Goal: Entertainment & Leisure: Browse casually

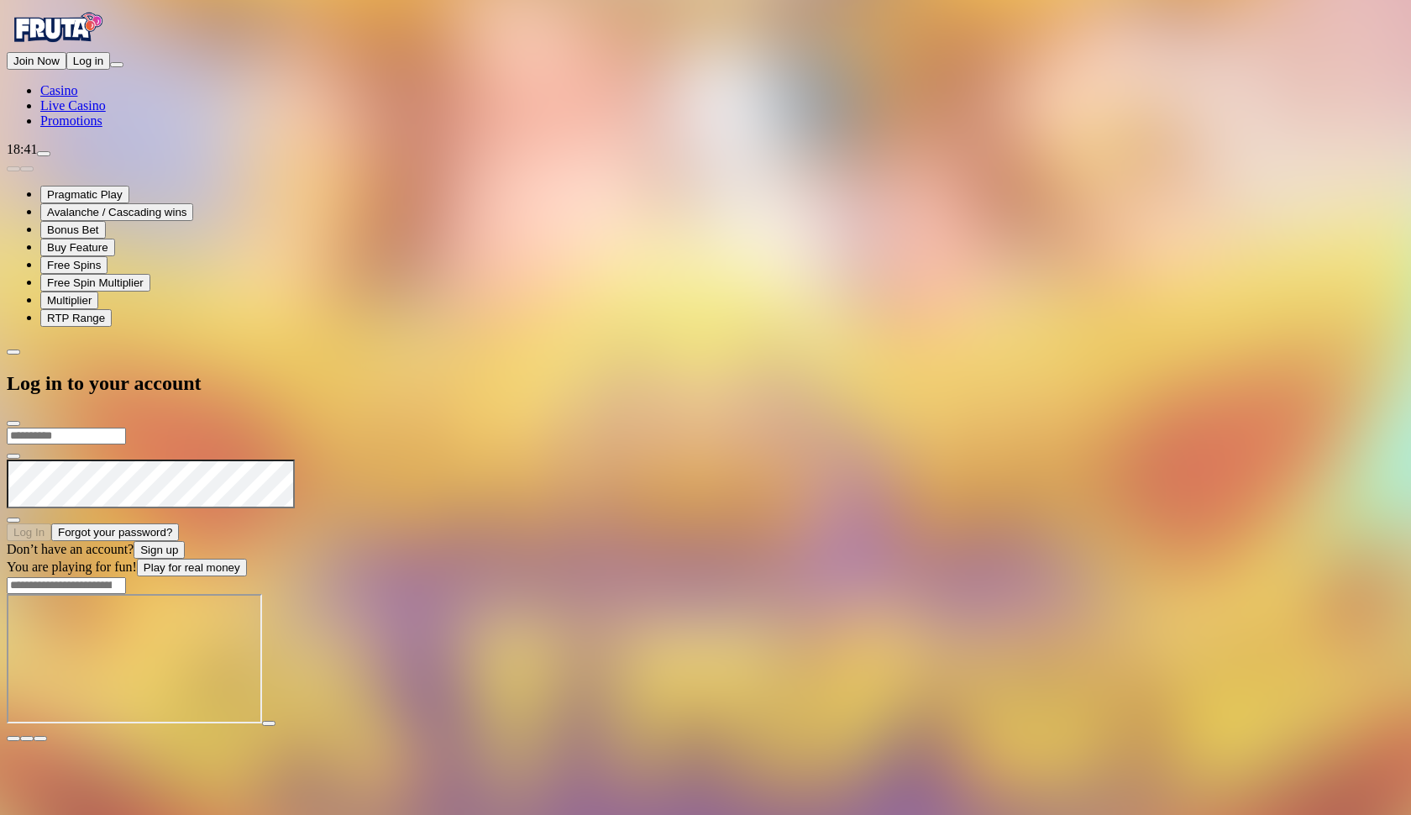
type input "**********"
click at [51, 523] on button "Log In" at bounding box center [29, 532] width 45 height 18
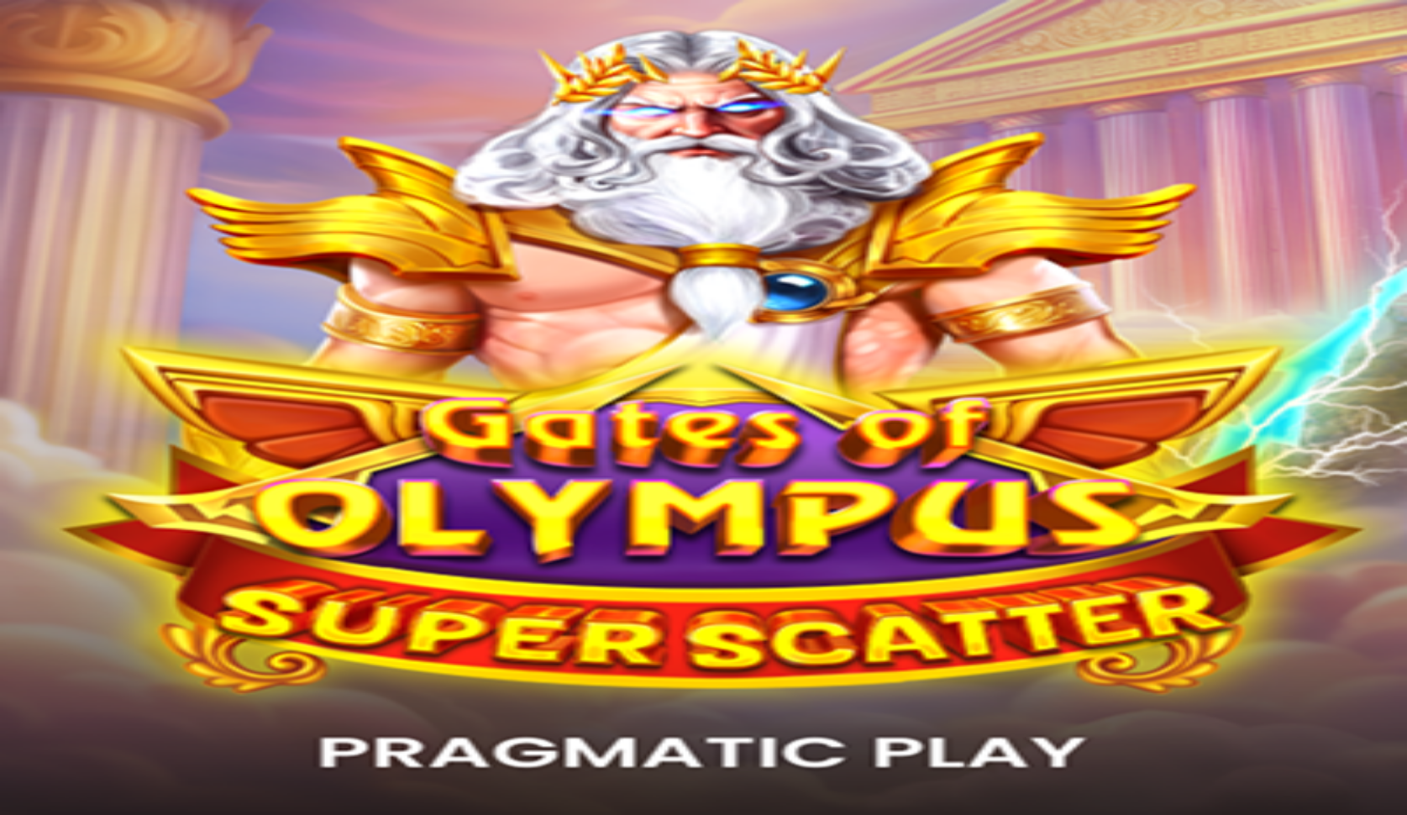
click at [89, 203] on button "Deposit € 0.11" at bounding box center [48, 195] width 82 height 18
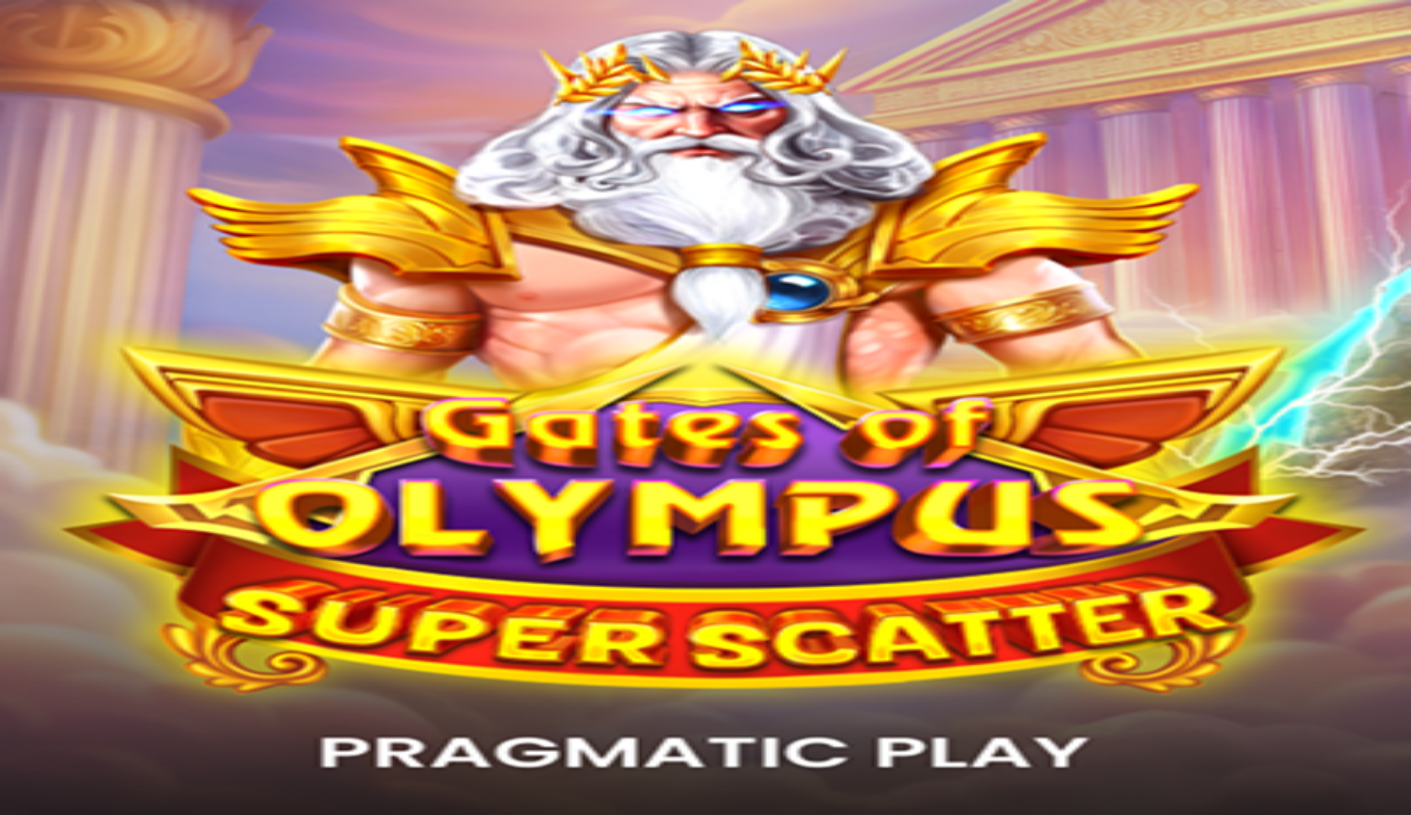
click at [13, 695] on span "close icon" at bounding box center [13, 695] width 0 height 0
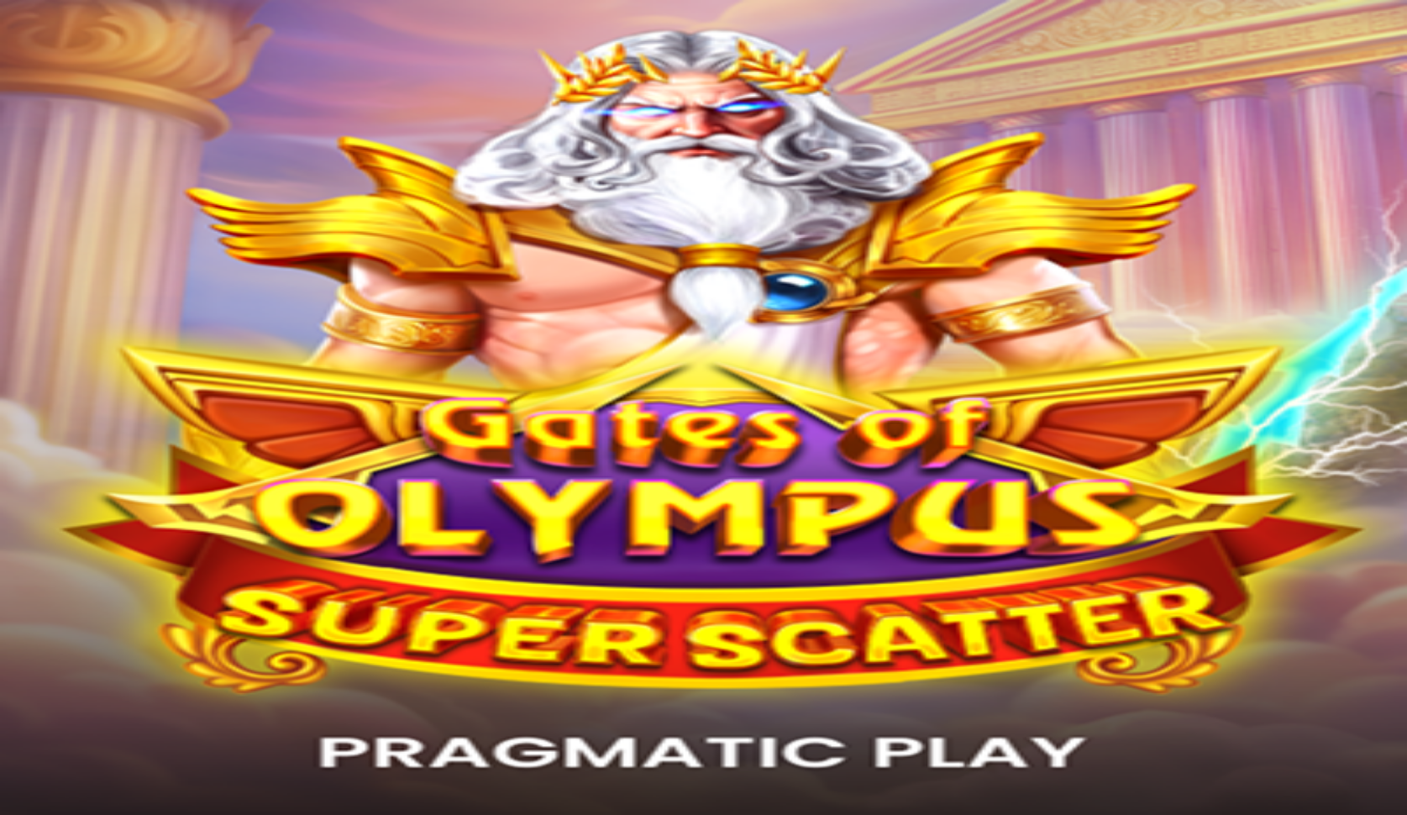
click at [13, 774] on span "close icon" at bounding box center [13, 774] width 0 height 0
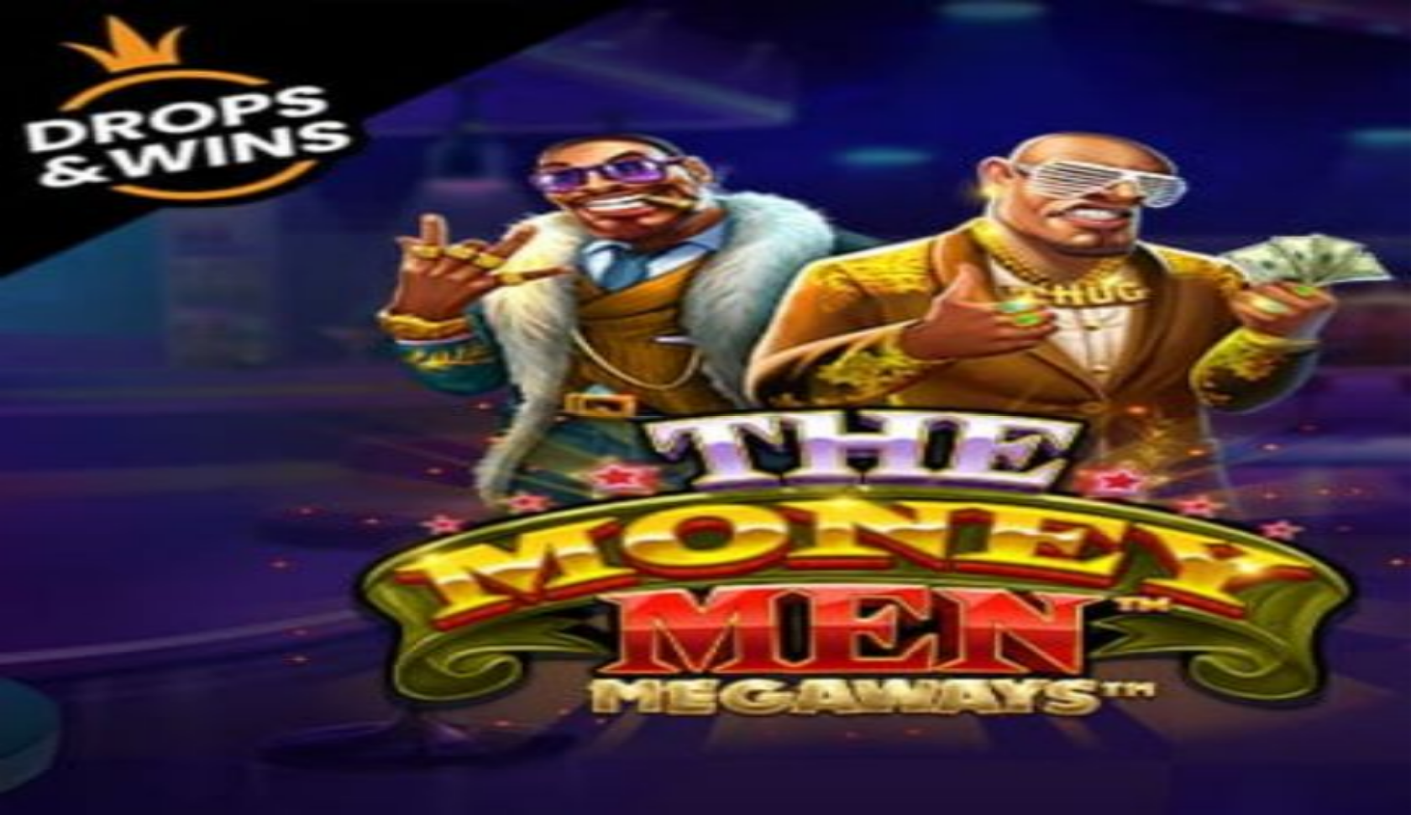
click at [40, 744] on span "fullscreen icon" at bounding box center [40, 744] width 0 height 0
click at [13, 659] on span "chevron-left icon" at bounding box center [13, 659] width 0 height 0
click at [477, 647] on div "My Account" at bounding box center [706, 690] width 1398 height 87
click at [13, 730] on span "close icon" at bounding box center [13, 730] width 0 height 0
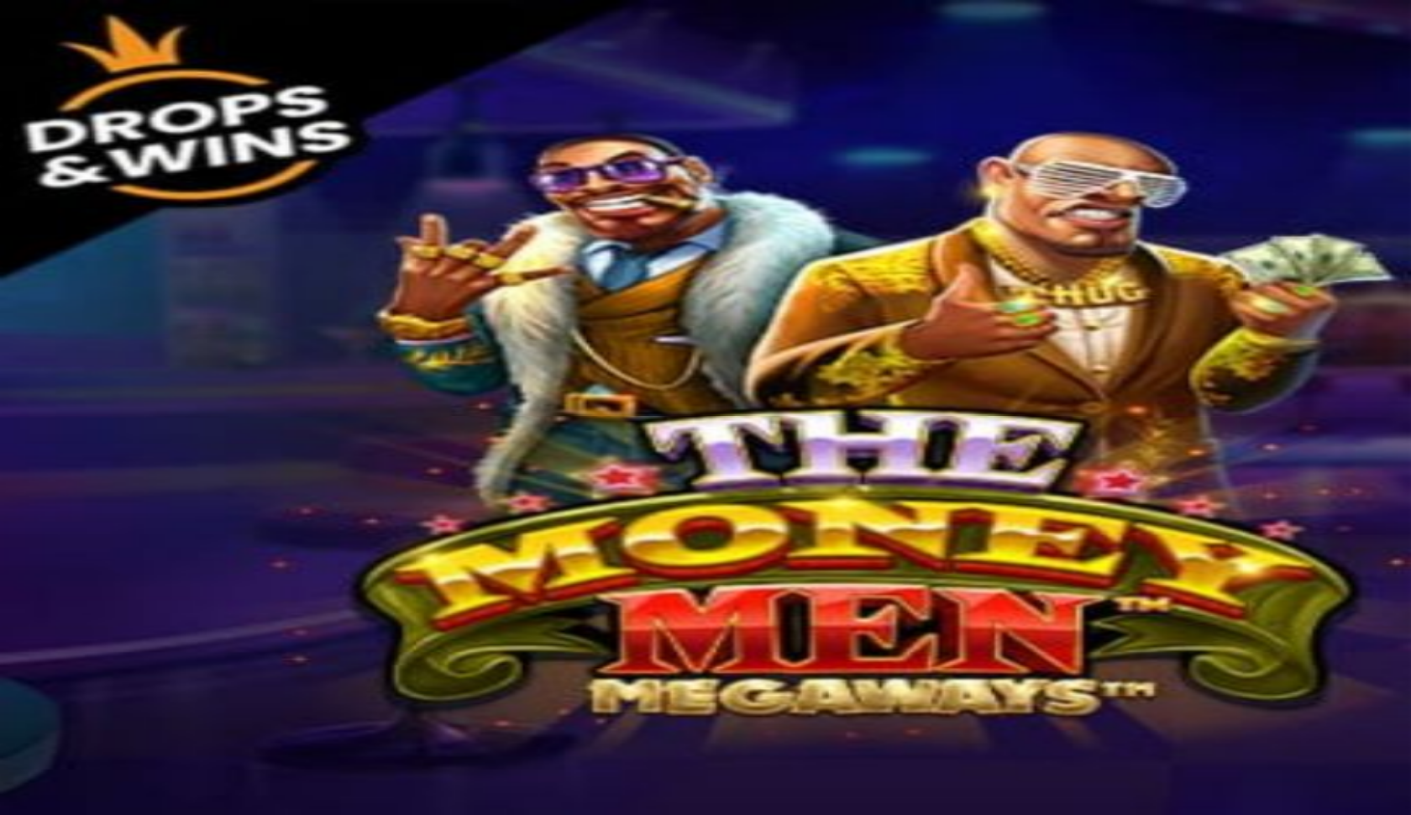
click at [313, 181] on img "Primary" at bounding box center [342, 151] width 59 height 59
click at [13, 659] on span "chevron-left icon" at bounding box center [13, 659] width 0 height 0
click at [13, 730] on span "close icon" at bounding box center [13, 730] width 0 height 0
click at [124, 202] on circle "Primary" at bounding box center [186, 117] width 171 height 171
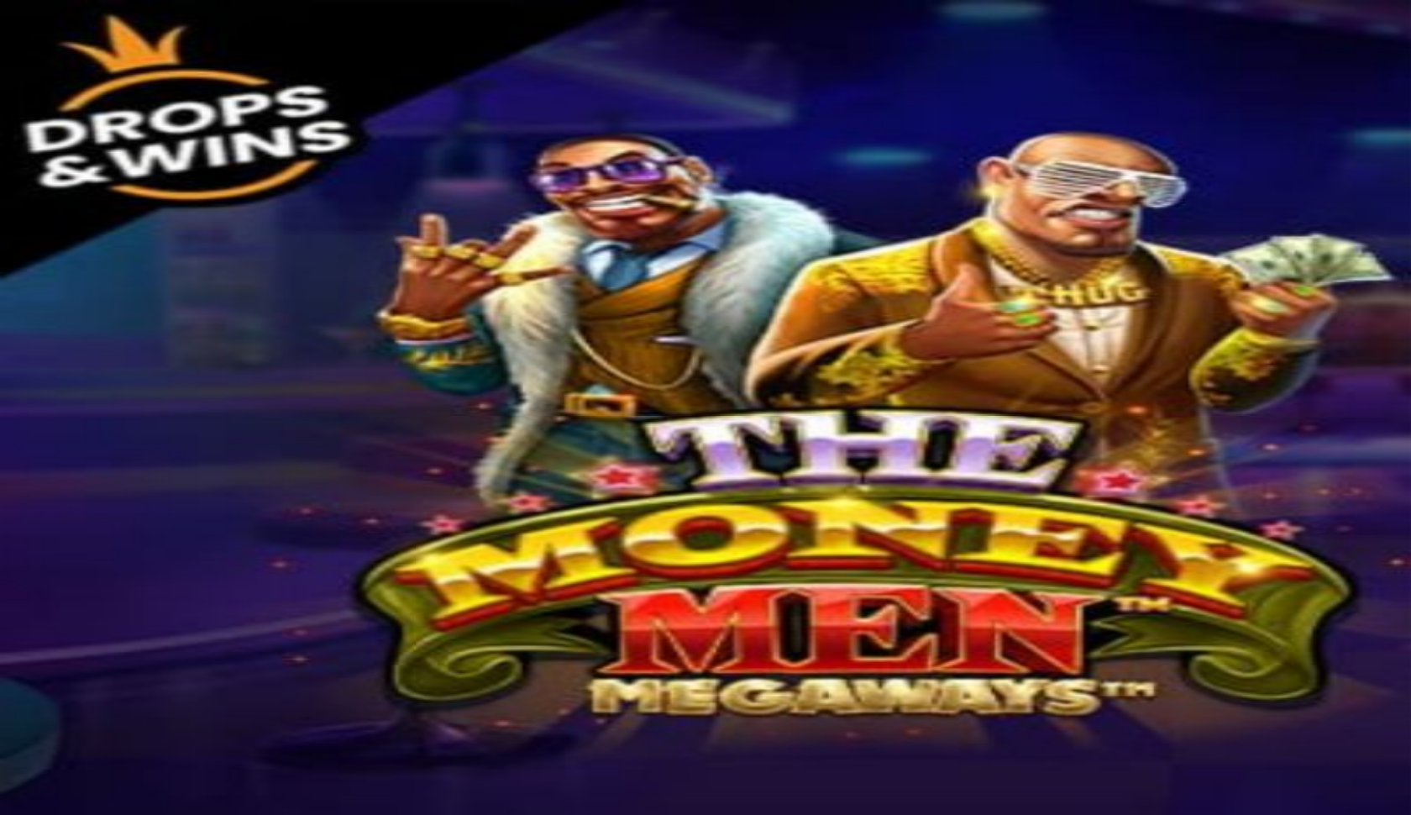
scroll to position [116, 0]
click at [219, 647] on div "Rewards" at bounding box center [706, 690] width 1398 height 87
click at [197, 647] on div "Rewards" at bounding box center [706, 690] width 1398 height 87
click at [13, 659] on span "chevron-left icon" at bounding box center [13, 659] width 0 height 0
click at [13, 730] on span "close icon" at bounding box center [13, 730] width 0 height 0
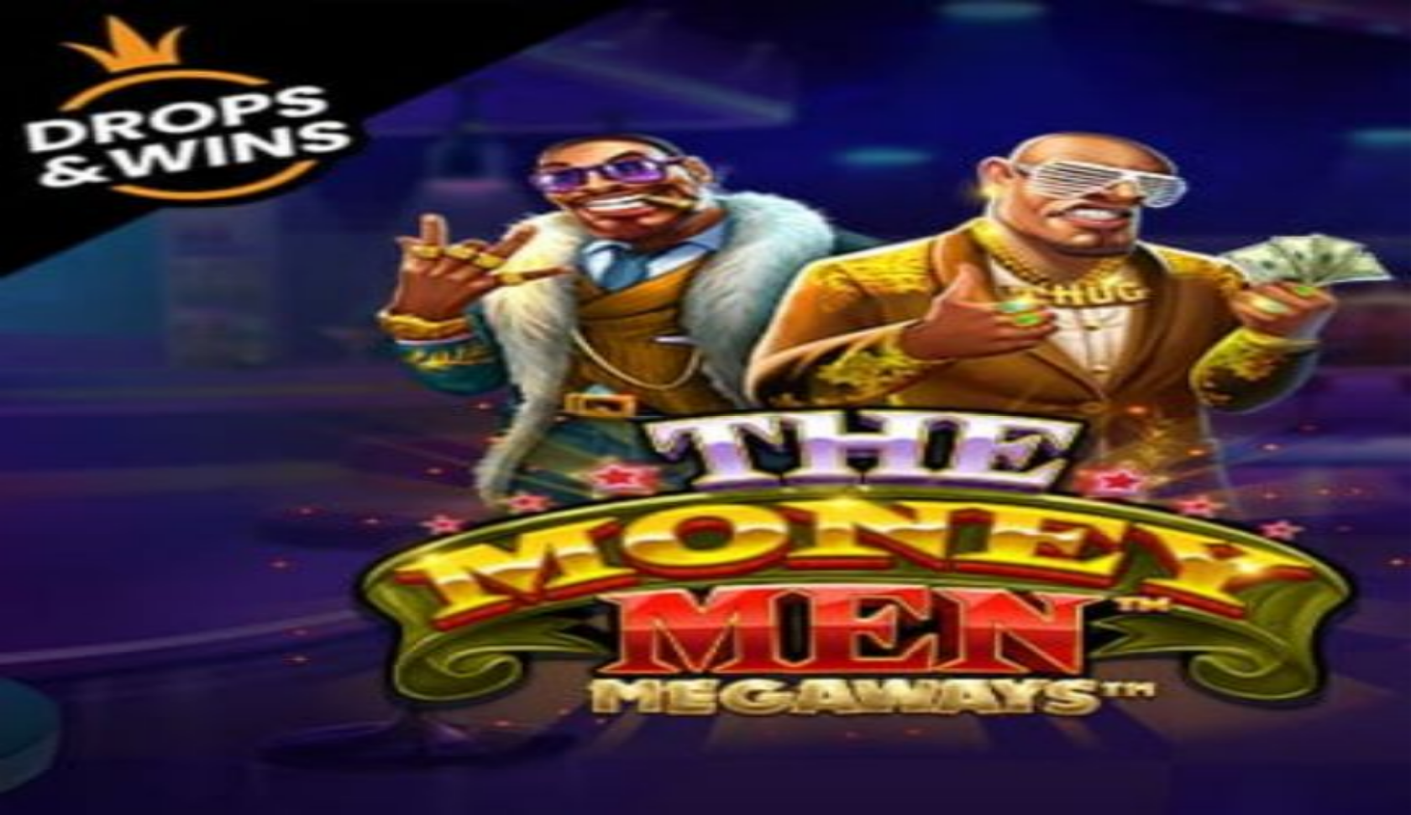
click at [1401, 647] on main "Deposit Total Balance € 20.11 Withdrawable € 20.11 Bonus money € 0.00 Deposit E…" at bounding box center [706, 804] width 1398 height 315
click at [40, 809] on span "fullscreen icon" at bounding box center [40, 809] width 0 height 0
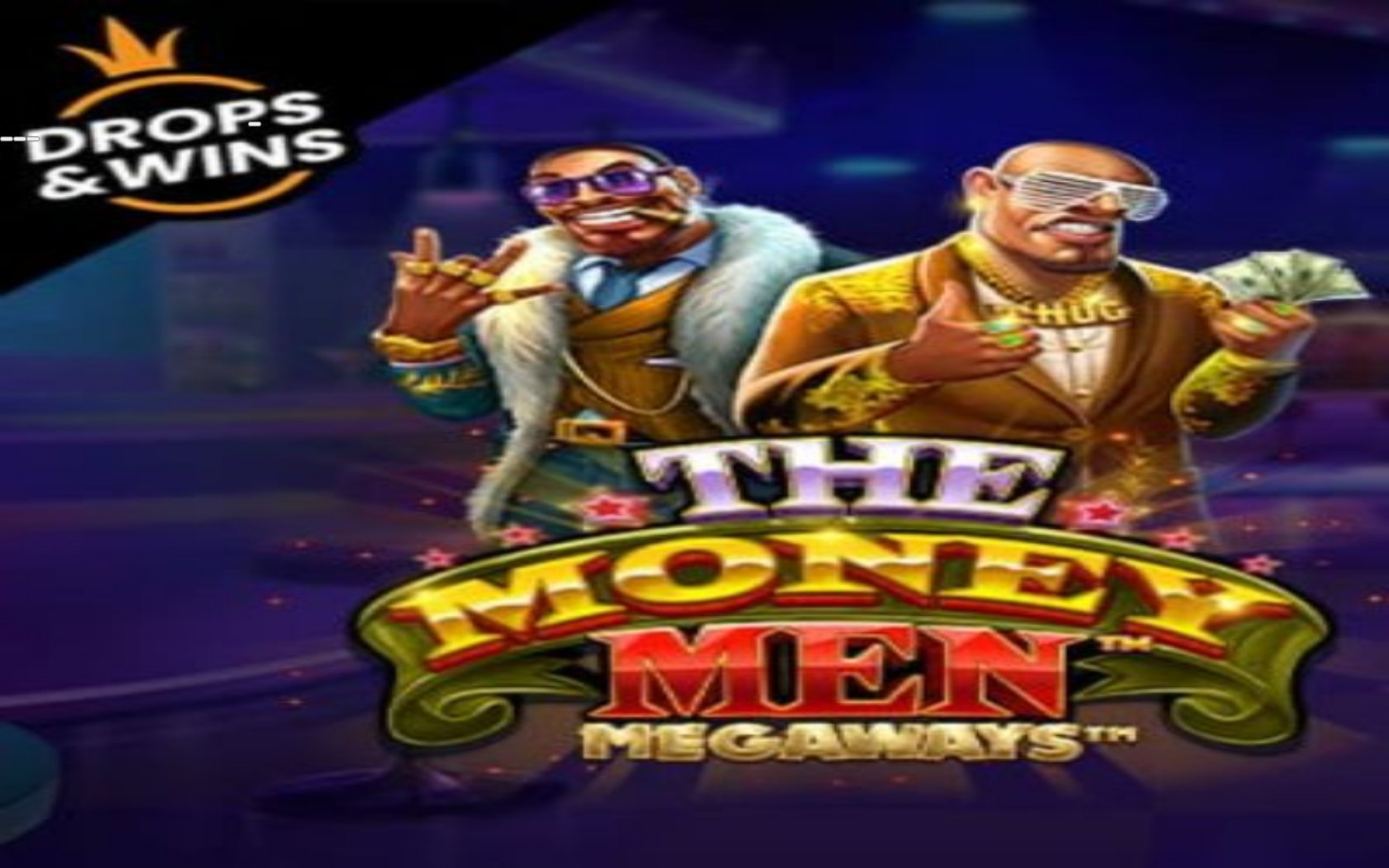
click at [7, 139] on span "close icon" at bounding box center [7, 139] width 0 height 0
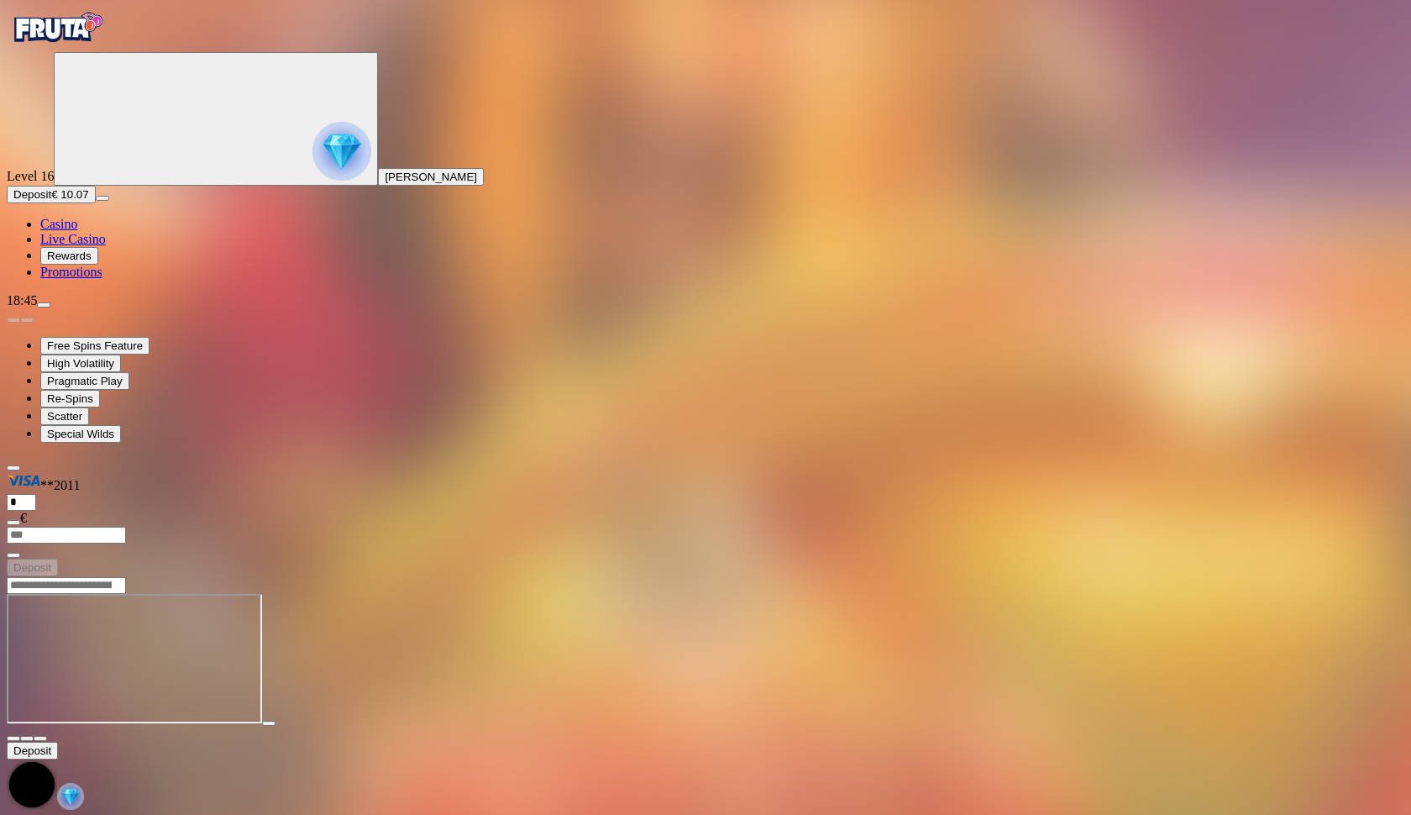
click at [40, 739] on span "fullscreen icon" at bounding box center [40, 739] width 0 height 0
click at [96, 203] on button "Deposit € 10.07" at bounding box center [51, 195] width 89 height 18
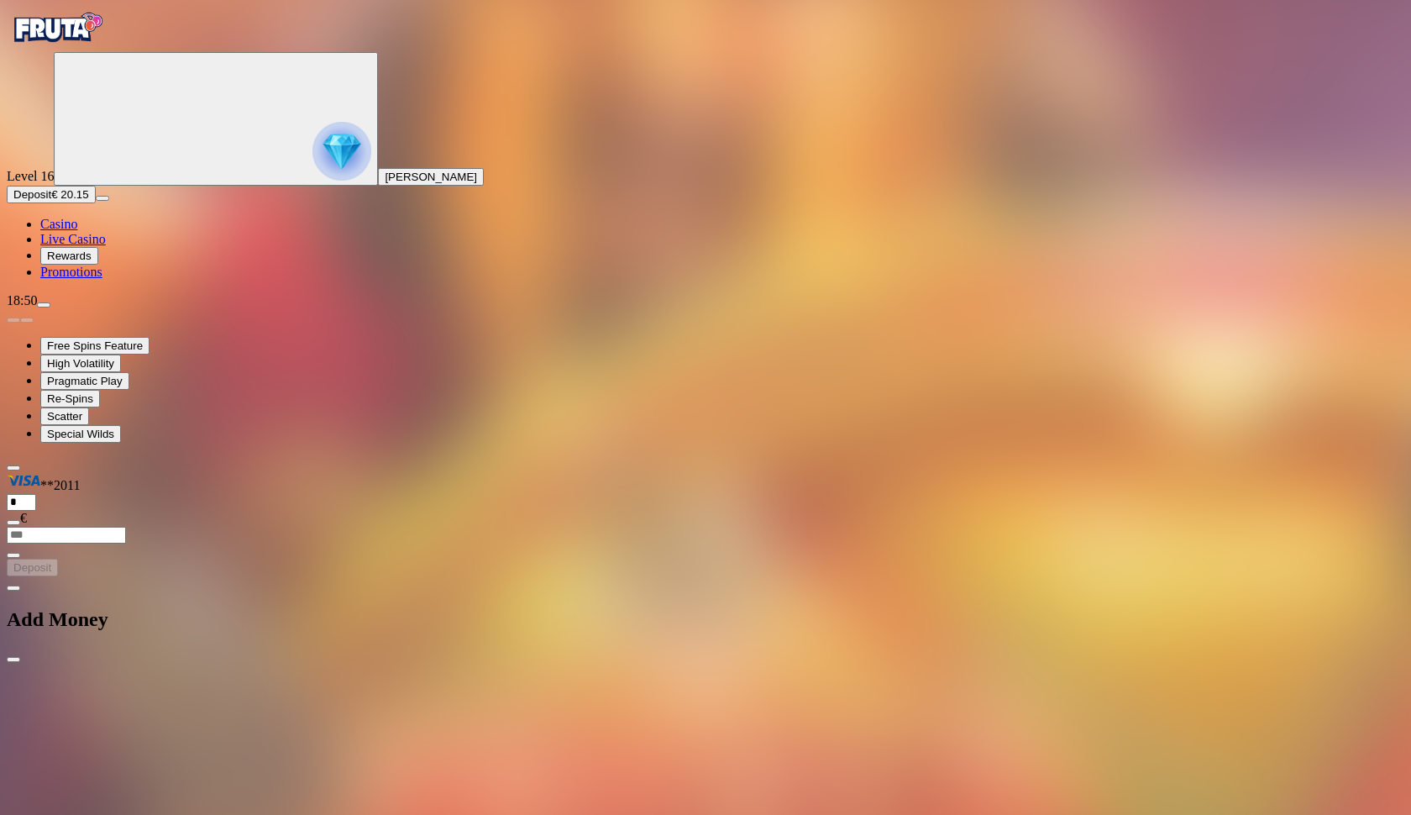
click at [13, 660] on span "close icon" at bounding box center [13, 660] width 0 height 0
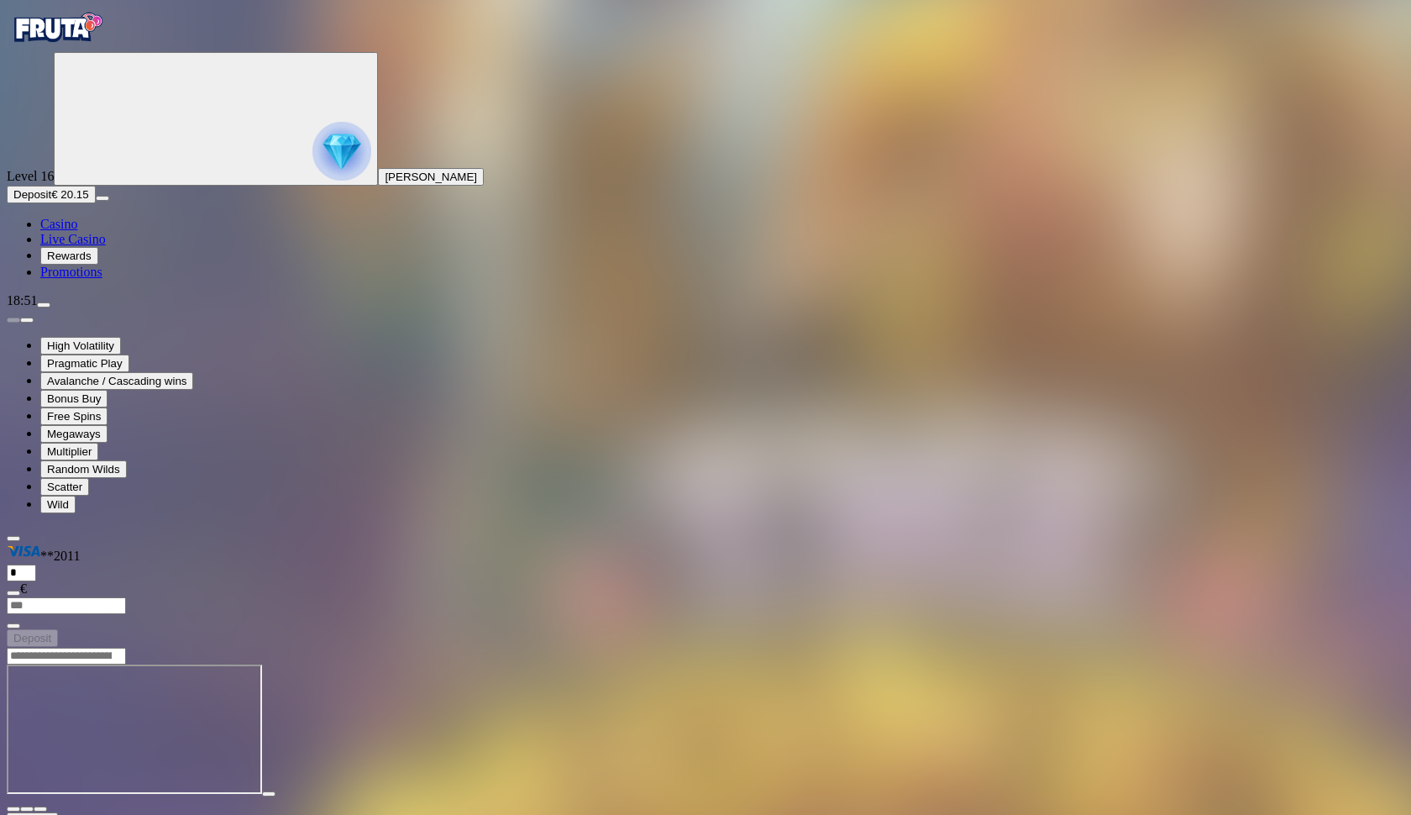
click at [47, 807] on button "button" at bounding box center [40, 809] width 13 height 5
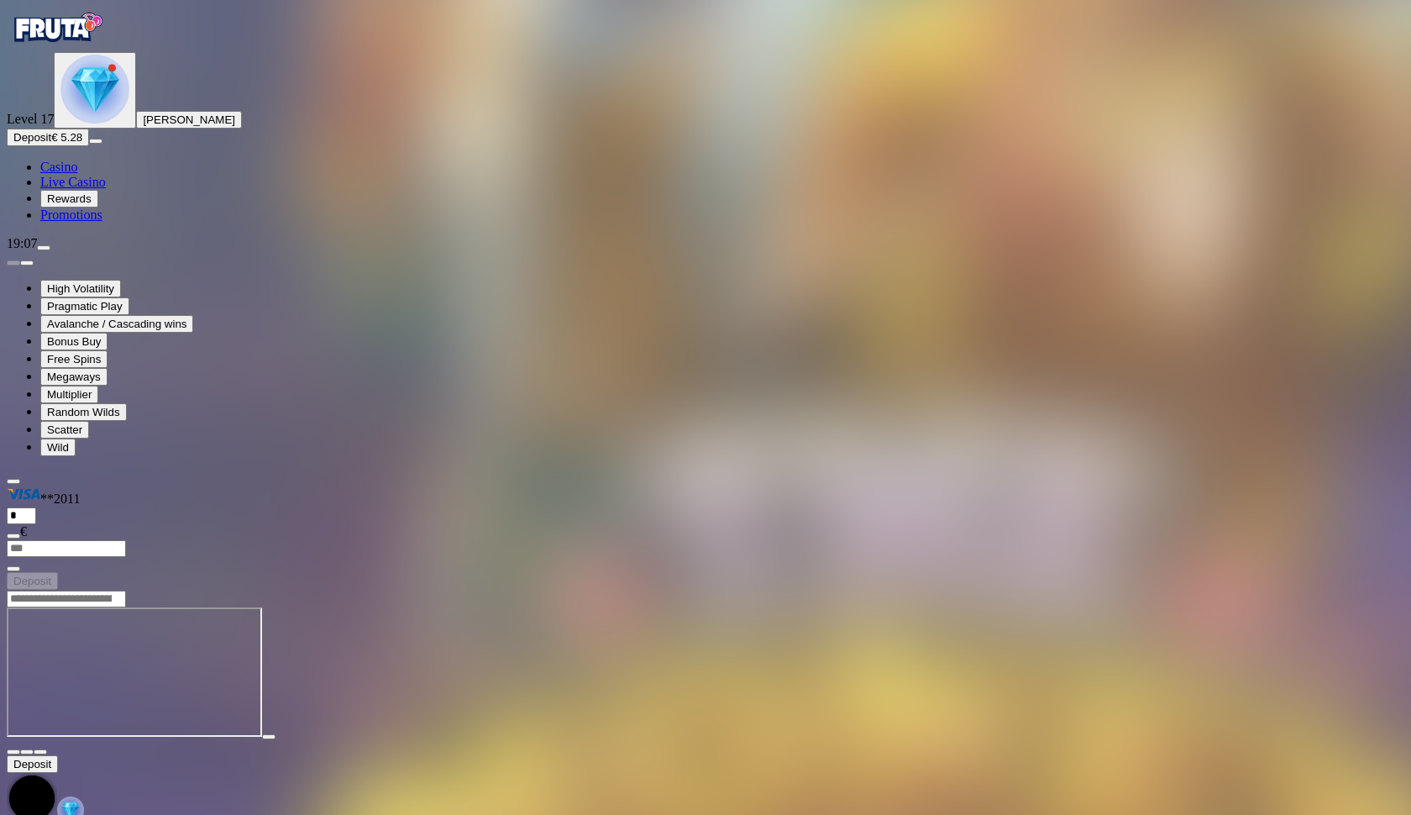
click at [103, 124] on img "Primary" at bounding box center [94, 89] width 69 height 69
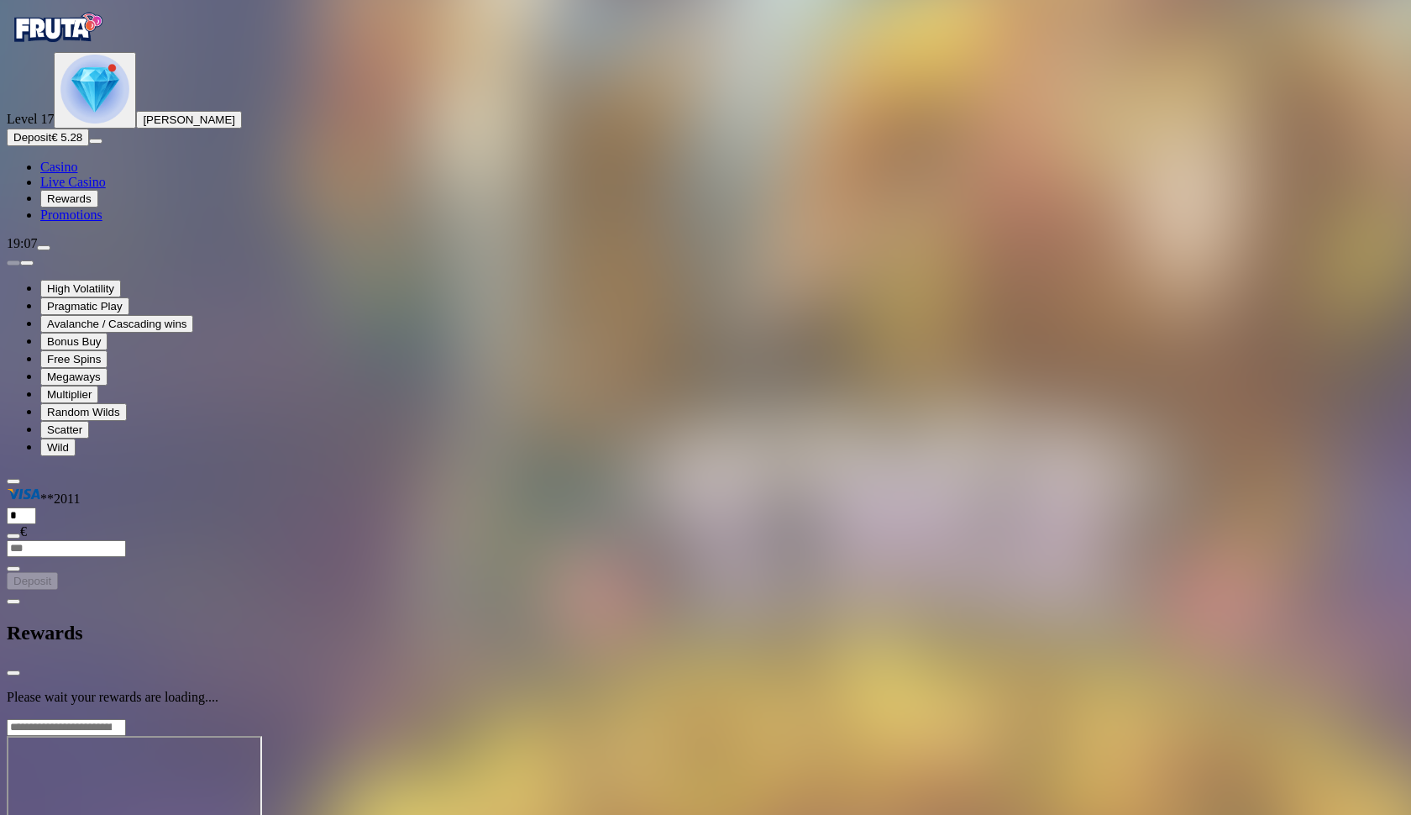
scroll to position [116, 0]
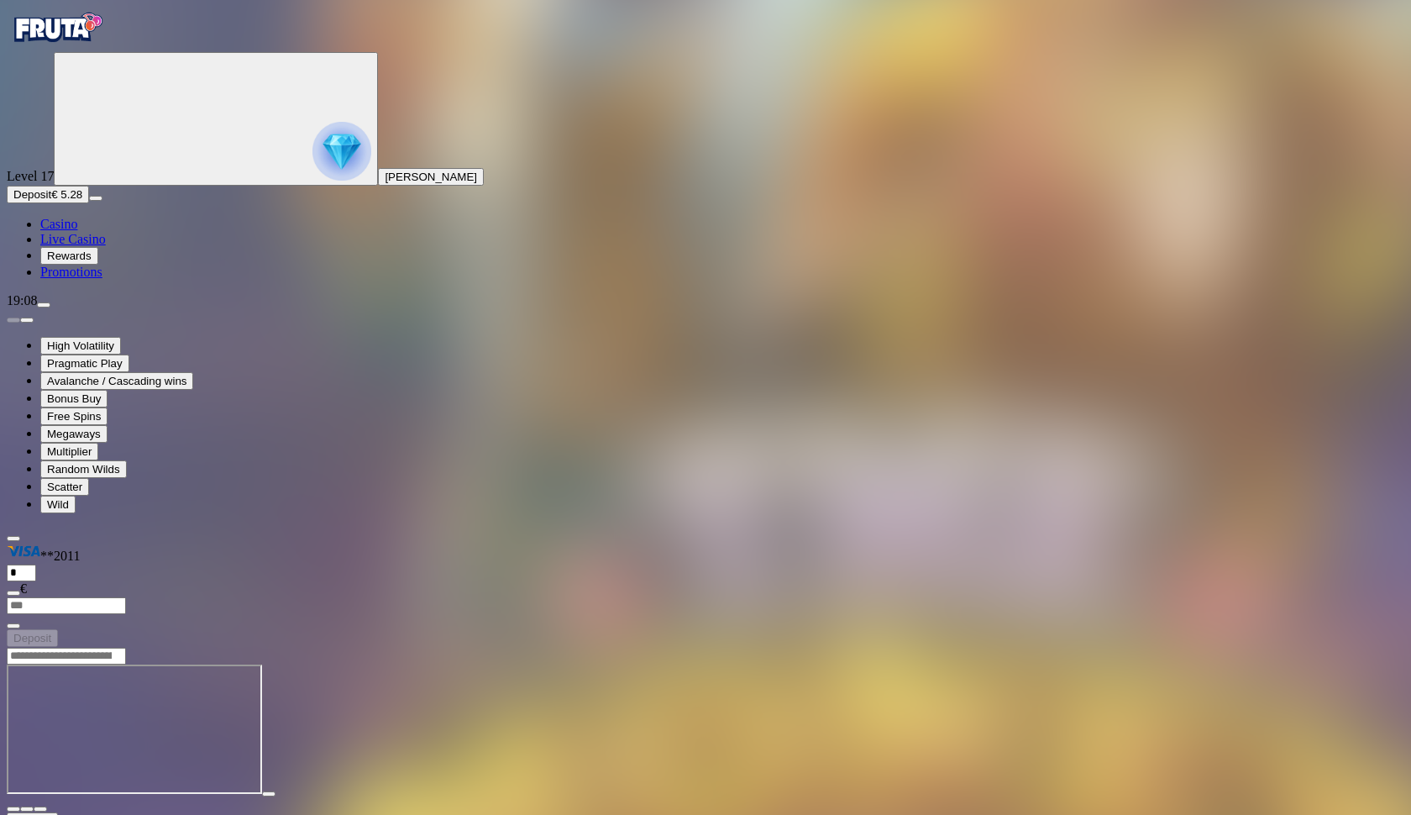
click at [77, 231] on link "Casino" at bounding box center [58, 224] width 37 height 14
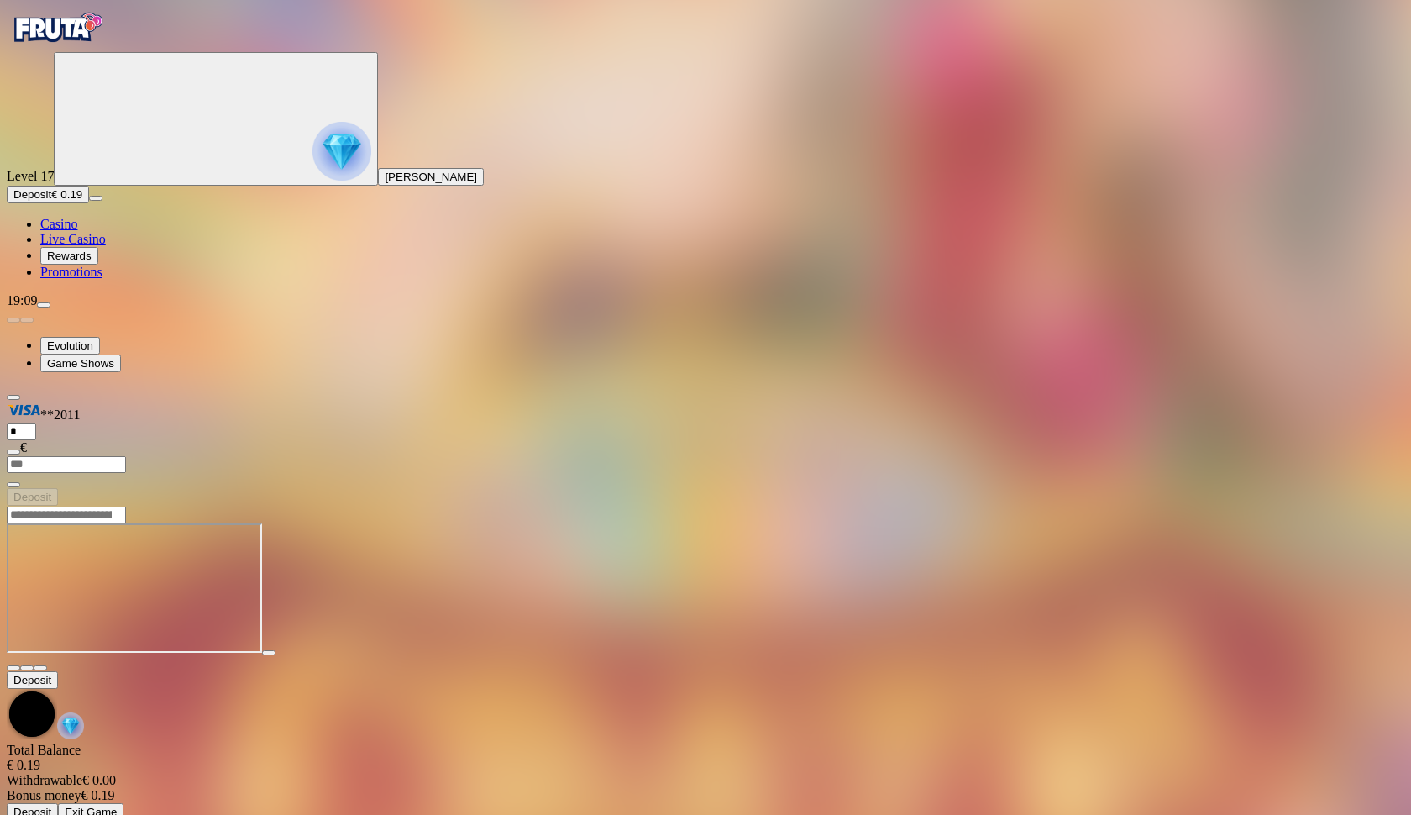
click at [40, 668] on span "fullscreen icon" at bounding box center [40, 668] width 0 height 0
